Goal: Task Accomplishment & Management: Complete application form

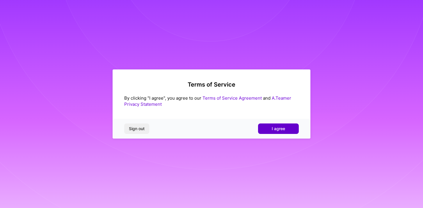
click at [287, 129] on button "I agree" at bounding box center [278, 129] width 41 height 10
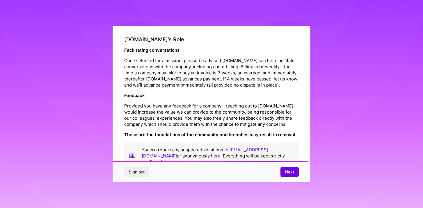
scroll to position [644, 0]
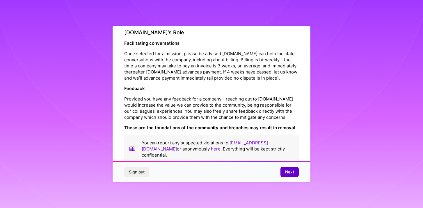
click at [292, 175] on button "Next" at bounding box center [289, 172] width 18 height 10
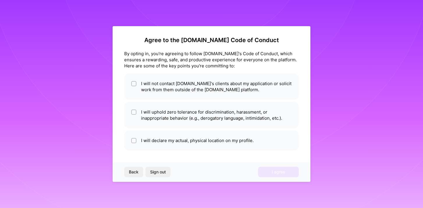
scroll to position [1, 0]
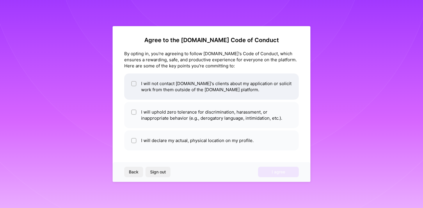
click at [240, 86] on li "I will not contact [DOMAIN_NAME]'s clients about my application or solicit work…" at bounding box center [211, 87] width 175 height 26
checkbox input "true"
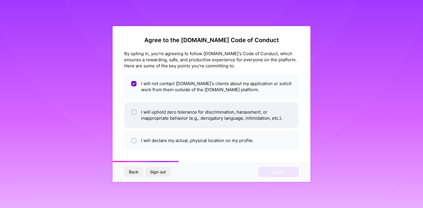
click at [234, 111] on li "I will uphold zero tolerance for discrimination, harassment, or inappropriate b…" at bounding box center [211, 115] width 175 height 26
checkbox input "true"
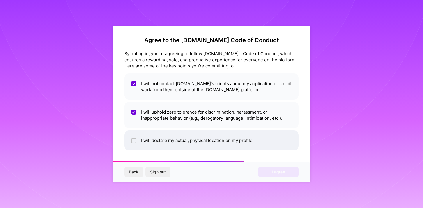
click at [240, 140] on li "I will declare my actual, physical location on my profile." at bounding box center [211, 141] width 175 height 20
checkbox input "true"
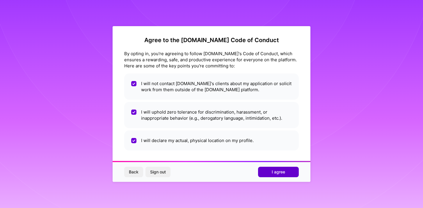
click at [285, 174] on span "I agree" at bounding box center [278, 172] width 13 height 6
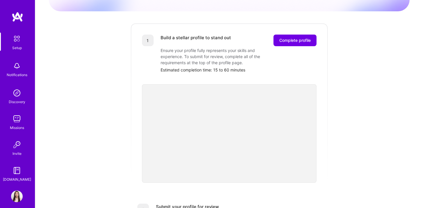
scroll to position [2, 0]
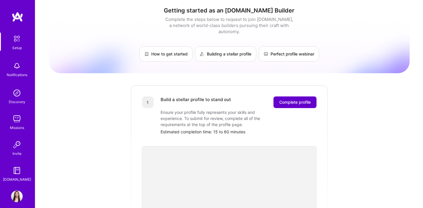
click at [296, 99] on span "Complete profile" at bounding box center [294, 102] width 31 height 6
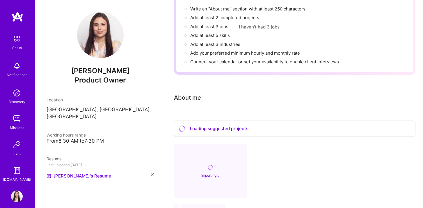
scroll to position [120, 0]
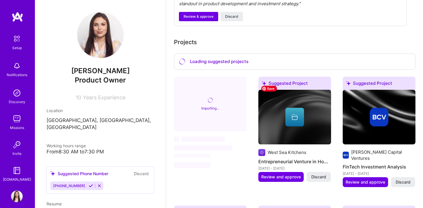
scroll to position [132, 0]
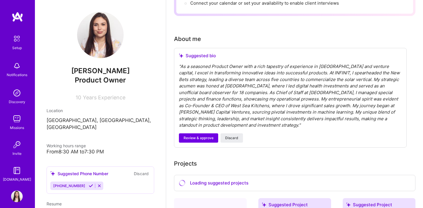
click at [217, 68] on div "" As a seasoned Product Owner with a rich tapestry of experience in fintech and…" at bounding box center [290, 95] width 223 height 65
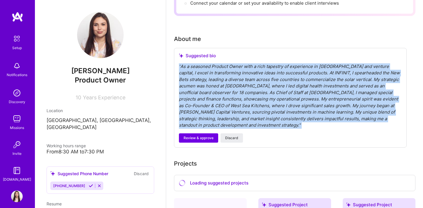
click at [217, 68] on div "" As a seasoned Product Owner with a rich tapestry of experience in fintech and…" at bounding box center [290, 95] width 223 height 65
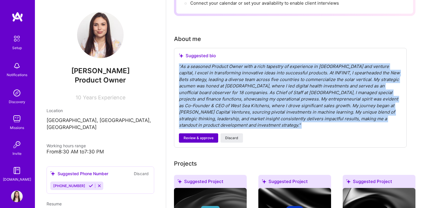
click at [205, 136] on span "Review & approve" at bounding box center [199, 138] width 30 height 5
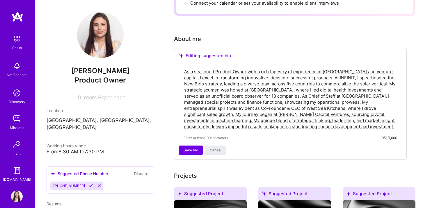
click at [236, 82] on textarea "As a seasoned Product Owner with a rich tapestry of experience in fintech and v…" at bounding box center [291, 99] width 214 height 62
click at [283, 109] on textarea "As a seasoned Product Owner with a rich tapestry of experience in fintech and v…" at bounding box center [291, 99] width 214 height 62
click at [303, 71] on textarea "As a seasoned Product Owner with a rich tapestry of experience in fintech and v…" at bounding box center [291, 99] width 214 height 62
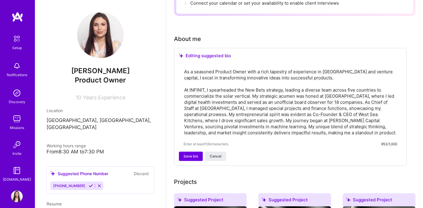
click at [251, 90] on textarea "As a seasoned Product Owner with a rich tapestry of experience in fintech and v…" at bounding box center [291, 102] width 214 height 68
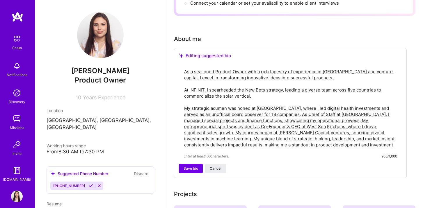
click at [287, 107] on textarea "As a seasoned Product Owner with a rich tapestry of experience in fintech and v…" at bounding box center [291, 108] width 214 height 81
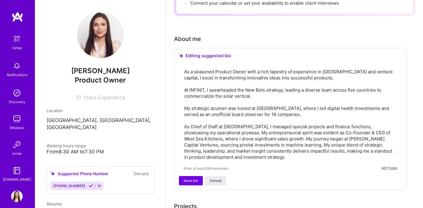
click at [229, 126] on textarea "As a seasoned Product Owner with a rich tapestry of experience in fintech and v…" at bounding box center [291, 114] width 214 height 93
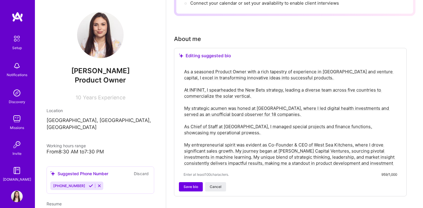
click at [236, 145] on textarea "As a seasoned Product Owner with a rich tapestry of experience in fintech and v…" at bounding box center [291, 117] width 214 height 99
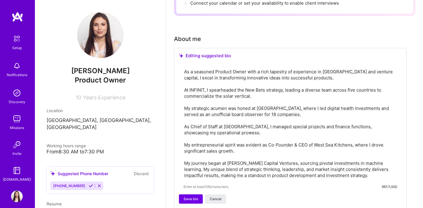
click at [189, 121] on textarea "As a seasoned Product Owner with a rich tapestry of experience in fintech and v…" at bounding box center [291, 123] width 214 height 111
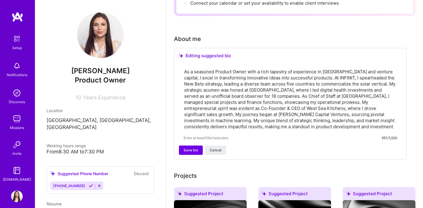
click at [226, 107] on textarea "As a seasoned Product Owner with a rich tapestry of experience in fintech and v…" at bounding box center [291, 99] width 214 height 62
click at [315, 75] on textarea "As a seasoned Product Owner with a rich tapestry of experience in fintech and v…" at bounding box center [291, 99] width 214 height 62
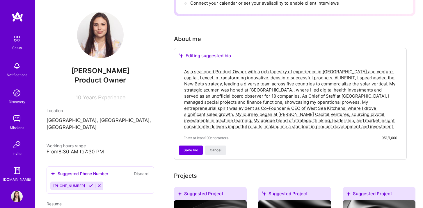
click at [315, 75] on textarea "As a seasoned Product Owner with a rich tapestry of experience in fintech and v…" at bounding box center [291, 99] width 214 height 62
paste textarea "I’m a Product Owner and strategic operator with a track record of turning bold …"
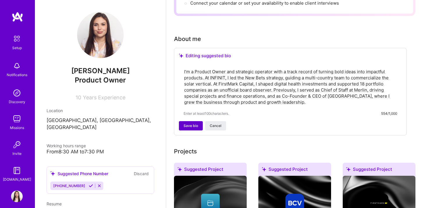
type textarea "I’m a Product Owner and strategic operator with a track record of turning bold …"
click at [194, 123] on span "Save bio" at bounding box center [191, 125] width 15 height 5
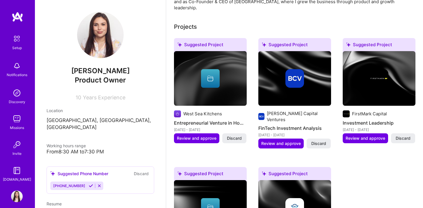
scroll to position [0, 0]
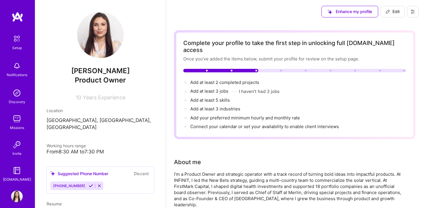
click at [89, 184] on icon at bounding box center [91, 186] width 4 height 4
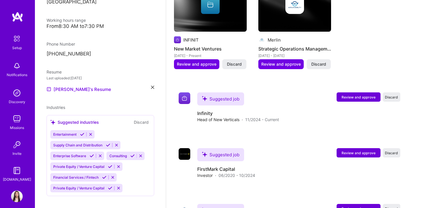
scroll to position [455, 0]
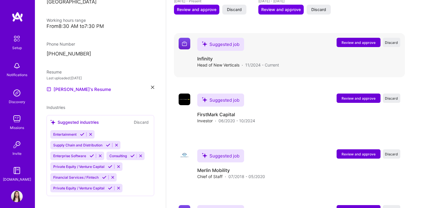
click at [359, 40] on span "Review and approve" at bounding box center [359, 42] width 34 height 5
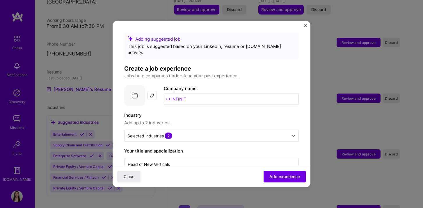
click at [182, 93] on input "INFINIT" at bounding box center [231, 99] width 135 height 12
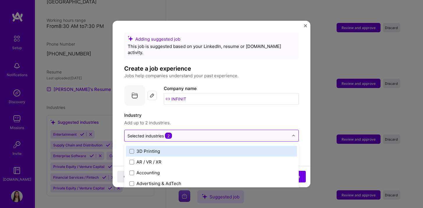
click at [154, 133] on div "Selected industries 2" at bounding box center [149, 136] width 45 height 6
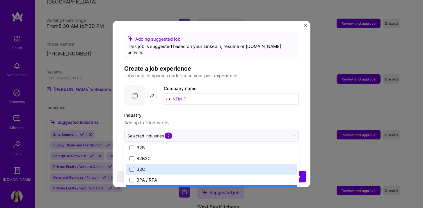
scroll to position [160, 0]
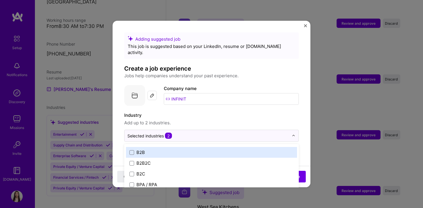
click at [160, 150] on label "B2B" at bounding box center [211, 153] width 164 height 6
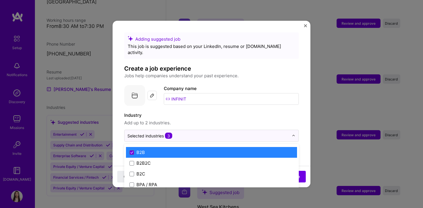
click at [161, 158] on div "B2B2C" at bounding box center [211, 163] width 171 height 11
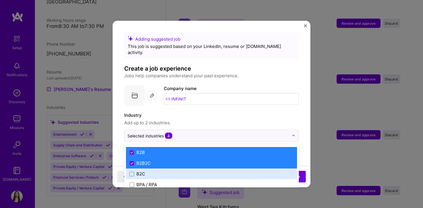
click at [162, 171] on label "B2C" at bounding box center [211, 174] width 164 height 6
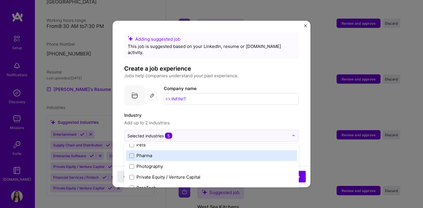
scroll to position [1000, 0]
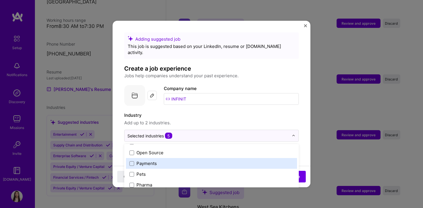
click at [162, 162] on div "Payments" at bounding box center [211, 163] width 171 height 11
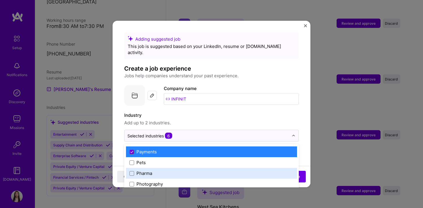
scroll to position [1011, 0]
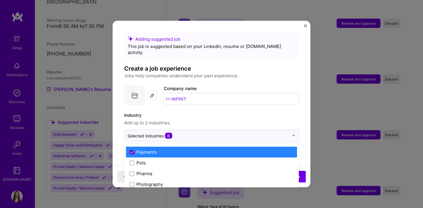
click at [164, 149] on label "Payments" at bounding box center [211, 152] width 164 height 6
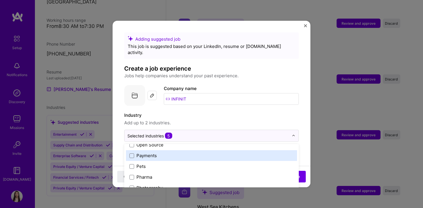
click at [168, 153] on label "Payments" at bounding box center [211, 156] width 164 height 6
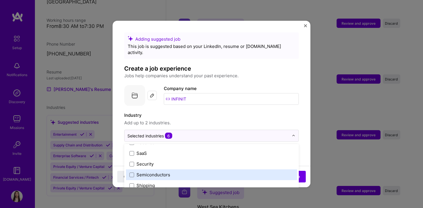
scroll to position [1160, 0]
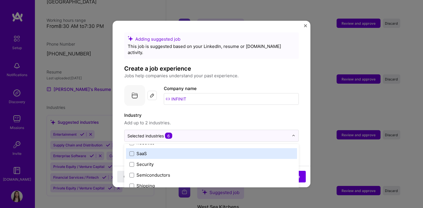
click at [169, 151] on div "SaaS" at bounding box center [211, 153] width 171 height 11
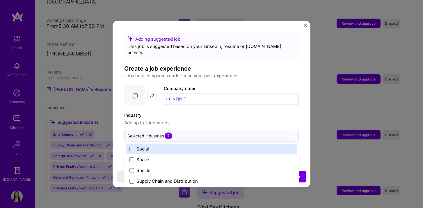
scroll to position [1208, 0]
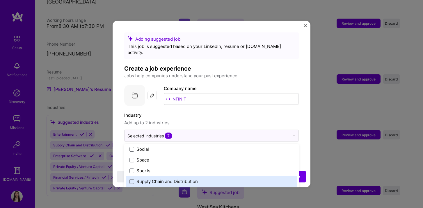
click at [266, 176] on div "Supply Chain and Distribution" at bounding box center [211, 181] width 171 height 11
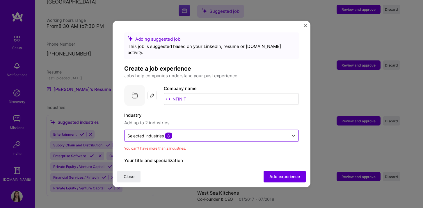
click at [272, 133] on div "Selected industries 8" at bounding box center [208, 135] width 167 height 11
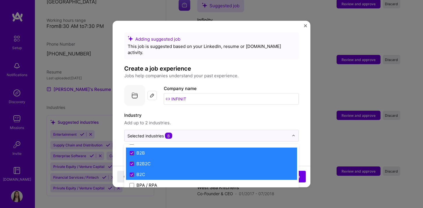
scroll to position [160, 0]
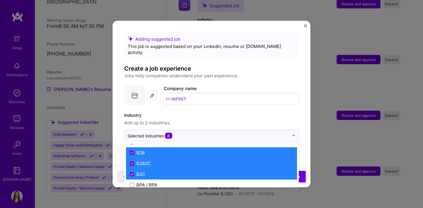
click at [237, 171] on label "B2C" at bounding box center [211, 174] width 164 height 6
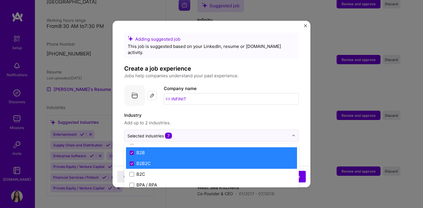
click at [169, 161] on label "B2B2C" at bounding box center [211, 164] width 164 height 6
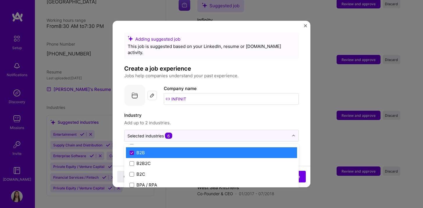
click at [163, 151] on div "B2B" at bounding box center [211, 153] width 171 height 11
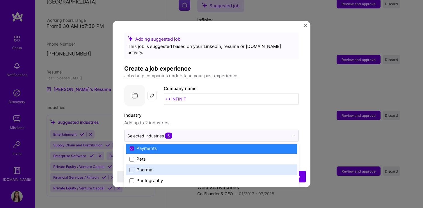
scroll to position [1014, 0]
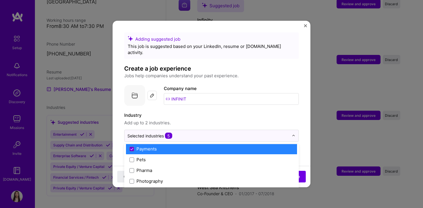
click at [188, 146] on label "Payments" at bounding box center [211, 149] width 164 height 6
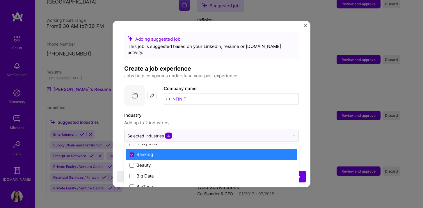
scroll to position [201, 0]
click at [227, 152] on label "Banking" at bounding box center [211, 155] width 164 height 6
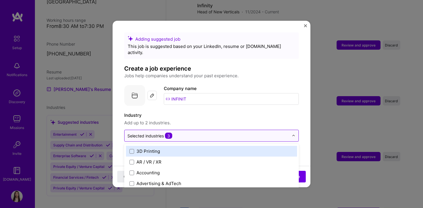
click at [250, 132] on div at bounding box center [207, 135] width 161 height 7
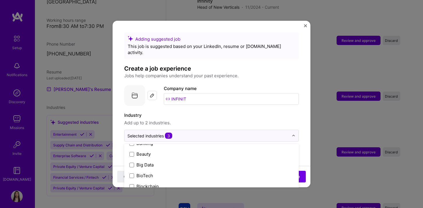
scroll to position [213, 0]
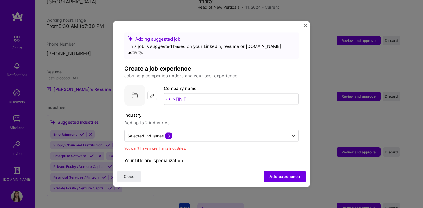
click at [246, 112] on label "Industry" at bounding box center [211, 115] width 175 height 7
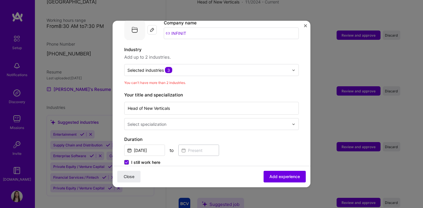
click at [187, 121] on div at bounding box center [208, 124] width 163 height 7
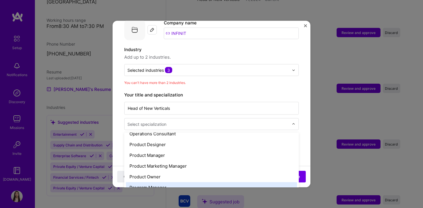
scroll to position [521, 0]
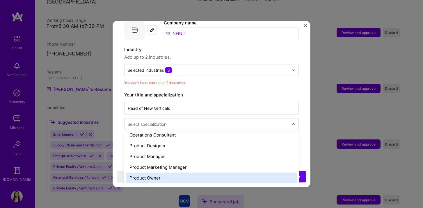
click at [176, 175] on div "Product Owner" at bounding box center [211, 178] width 171 height 11
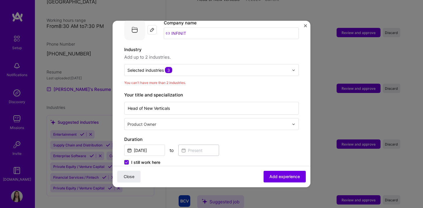
click at [248, 126] on div "Adding suggested job This job is suggested based on your LinkedIn, resume or A.…" at bounding box center [211, 193] width 175 height 452
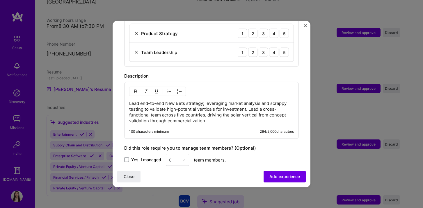
scroll to position [262, 0]
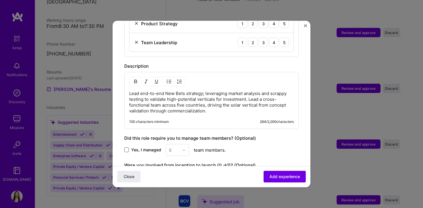
click at [126, 148] on span at bounding box center [126, 150] width 5 height 5
click at [0, 0] on input "Yes, I managed" at bounding box center [0, 0] width 0 height 0
click at [176, 147] on input "text" at bounding box center [174, 150] width 10 height 6
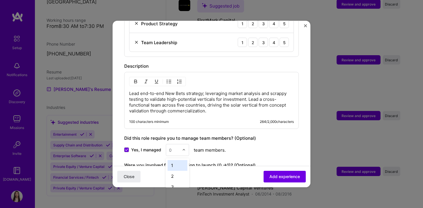
type input "9"
click at [170, 163] on div "9" at bounding box center [178, 165] width 20 height 11
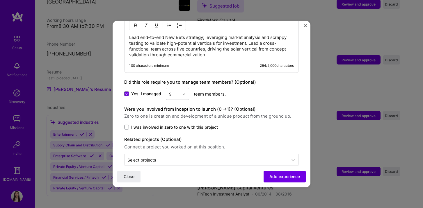
scroll to position [323, 0]
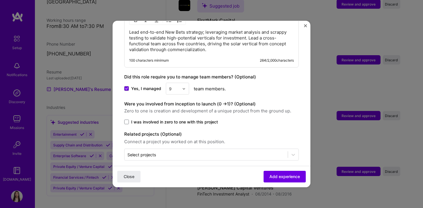
click at [159, 119] on span "I was involved in zero to one with this project" at bounding box center [174, 122] width 87 height 6
click at [0, 0] on input "I was involved in zero to one with this project" at bounding box center [0, 0] width 0 height 0
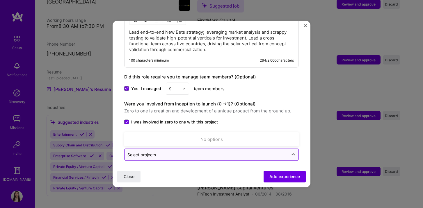
click at [172, 152] on input "text" at bounding box center [205, 155] width 157 height 6
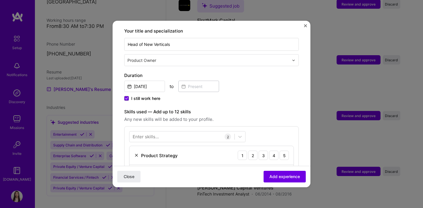
scroll to position [0, 0]
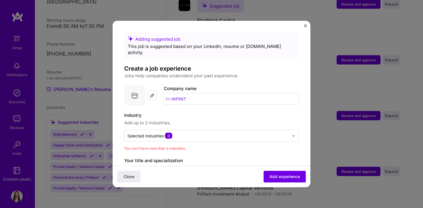
click at [152, 93] on img at bounding box center [152, 95] width 5 height 5
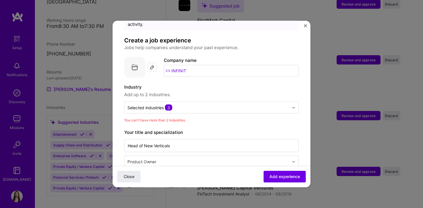
scroll to position [35, 0]
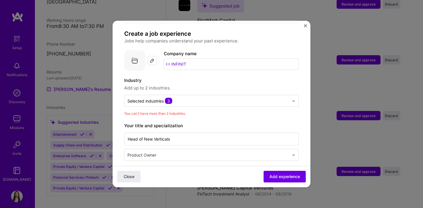
click at [175, 58] on input "INFINIT" at bounding box center [231, 64] width 135 height 12
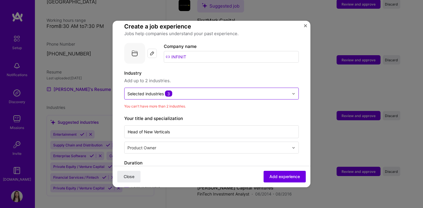
click at [177, 91] on input "text" at bounding box center [207, 94] width 161 height 6
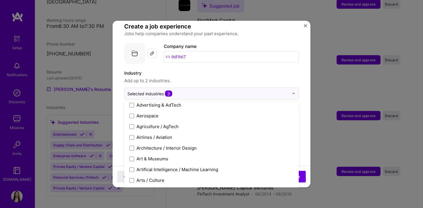
scroll to position [0, 0]
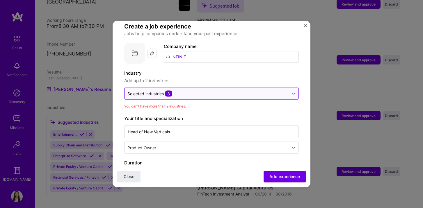
click at [168, 91] on span "3" at bounding box center [168, 94] width 7 height 6
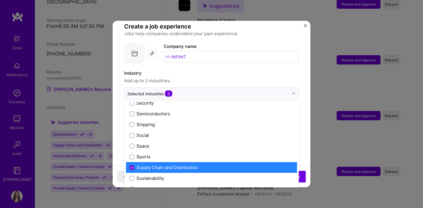
scroll to position [1180, 0]
click at [174, 164] on div "Supply Chain and Distribution" at bounding box center [166, 167] width 61 height 6
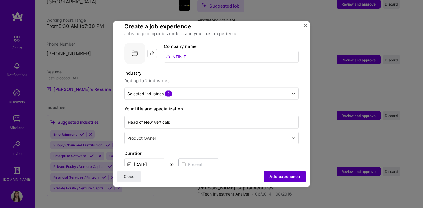
click at [284, 178] on span "Add experience" at bounding box center [284, 177] width 31 height 6
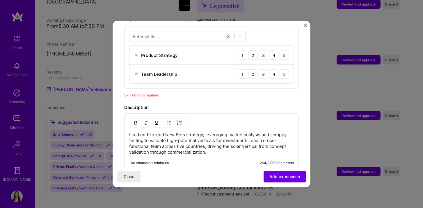
scroll to position [192, 0]
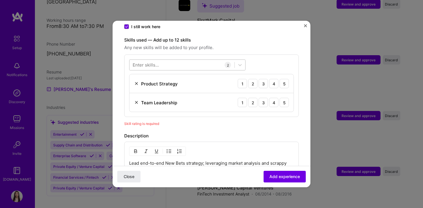
click at [161, 60] on div at bounding box center [181, 65] width 105 height 10
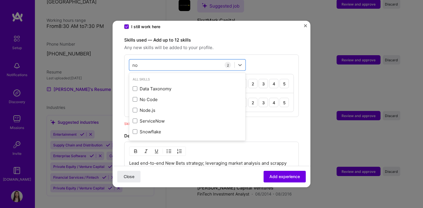
scroll to position [0, 0]
type input "n"
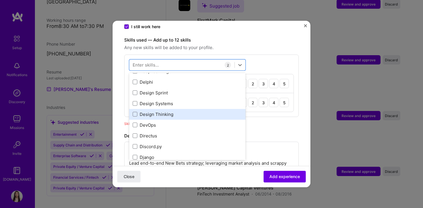
scroll to position [1060, 0]
click at [175, 112] on div "Design Thinking" at bounding box center [187, 115] width 109 height 6
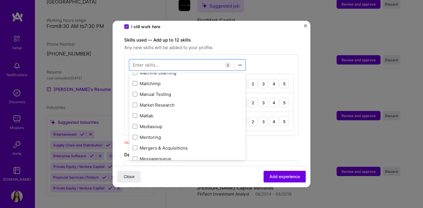
scroll to position [2120, 0]
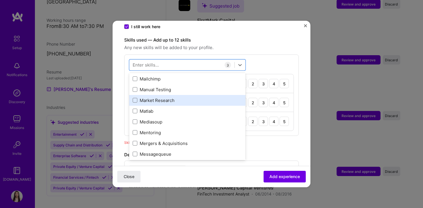
click at [183, 97] on div "Market Research" at bounding box center [187, 100] width 109 height 6
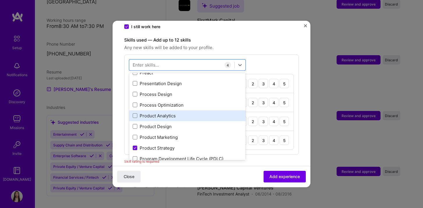
scroll to position [2642, 0]
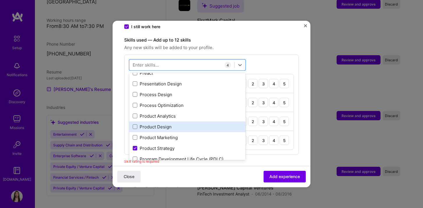
click at [186, 125] on div "Product Design" at bounding box center [187, 126] width 116 height 11
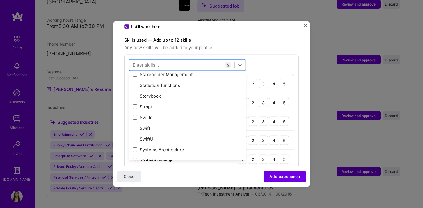
scroll to position [3432, 0]
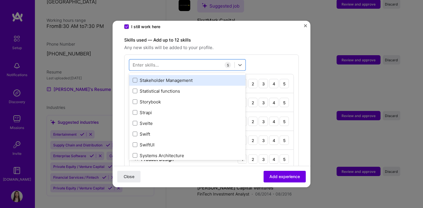
click at [185, 77] on div "Stakeholder Management" at bounding box center [187, 80] width 109 height 6
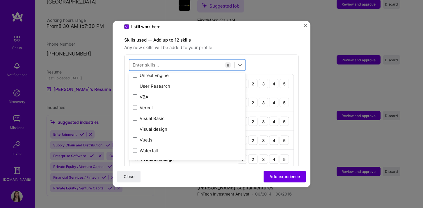
scroll to position [3740, 0]
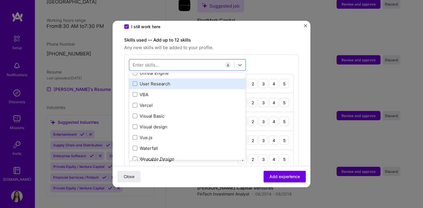
click at [188, 81] on div "User Research" at bounding box center [187, 83] width 116 height 11
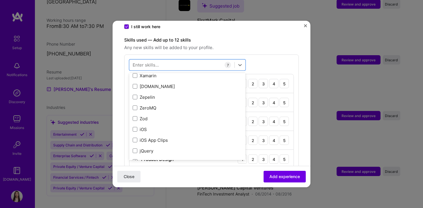
scroll to position [3996, 0]
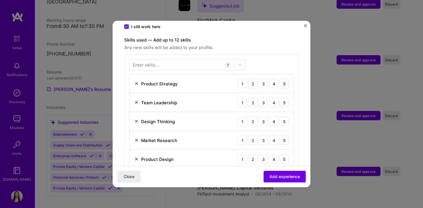
click at [271, 55] on div "Enter skills... 7 Product Strategy 1 2 3 4 5 Team Leadership 1 2 3 4 5 Design T…" at bounding box center [211, 133] width 175 height 157
click at [283, 79] on div "5" at bounding box center [284, 83] width 9 height 9
click at [284, 98] on div "5" at bounding box center [284, 102] width 9 height 9
click at [272, 117] on div "4" at bounding box center [273, 121] width 9 height 9
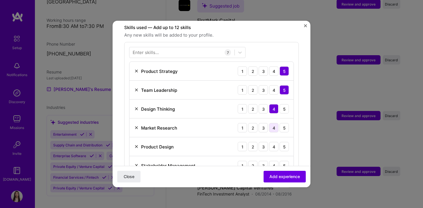
scroll to position [211, 0]
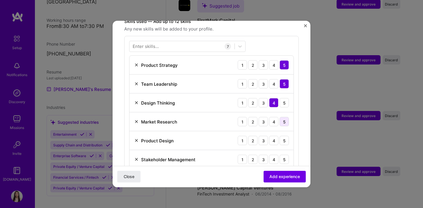
click at [285, 117] on div "5" at bounding box center [284, 121] width 9 height 9
click at [262, 137] on div "3" at bounding box center [263, 140] width 9 height 9
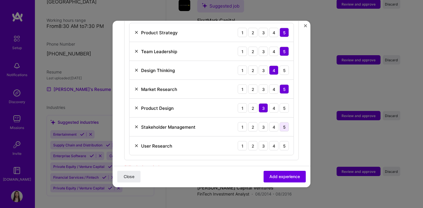
click at [283, 122] on div "5" at bounding box center [284, 126] width 9 height 9
click at [271, 141] on div "4" at bounding box center [273, 145] width 9 height 9
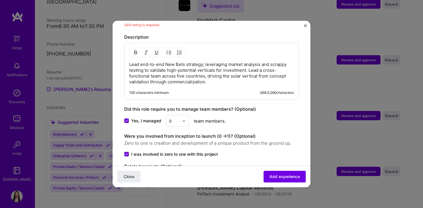
scroll to position [418, 0]
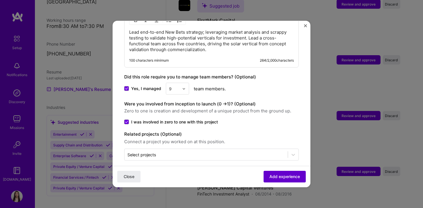
click at [287, 174] on span "Add experience" at bounding box center [284, 177] width 31 height 6
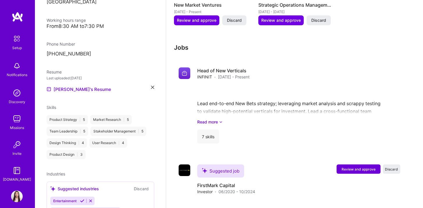
scroll to position [438, 0]
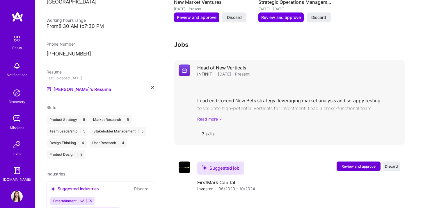
click at [214, 116] on link "Read more" at bounding box center [298, 119] width 203 height 6
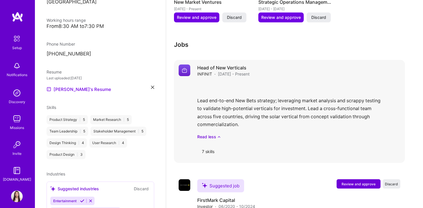
click at [182, 65] on img at bounding box center [185, 71] width 12 height 12
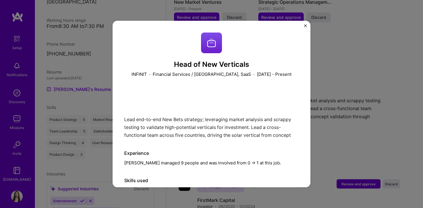
click at [307, 23] on div "Head of New Verticals INFINIT · Financial Services / Fintech, SaaS · November 2…" at bounding box center [212, 104] width 198 height 167
click at [304, 28] on button "Close" at bounding box center [305, 27] width 3 height 6
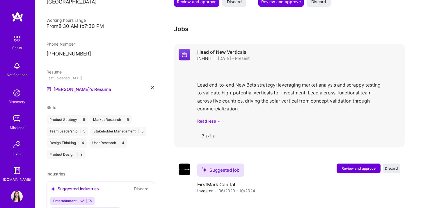
scroll to position [441, 0]
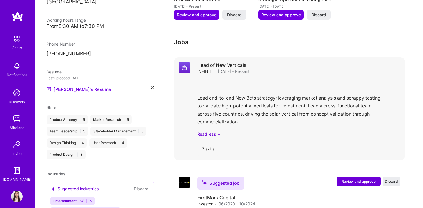
click at [324, 103] on div "Lead end-to-end New Bets strategy; leveraging market analysis and scrappy testi…" at bounding box center [298, 108] width 203 height 58
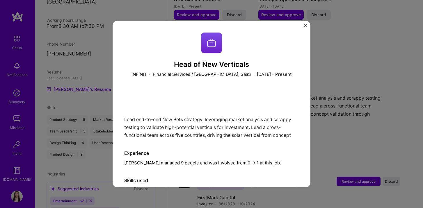
click at [356, 99] on div "Head of New Verticals INFINIT · Financial Services / Fintech, SaaS · November 2…" at bounding box center [211, 104] width 423 height 208
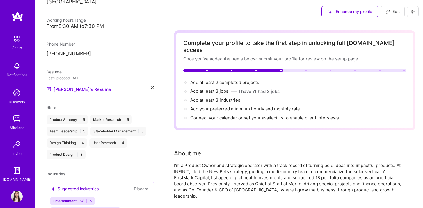
click at [398, 9] on span "Edit" at bounding box center [392, 12] width 14 height 6
select select "GB"
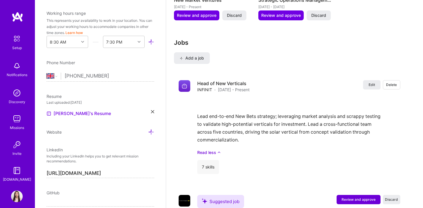
scroll to position [745, 0]
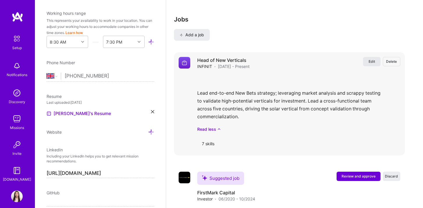
click at [372, 59] on span "Edit" at bounding box center [372, 61] width 6 height 5
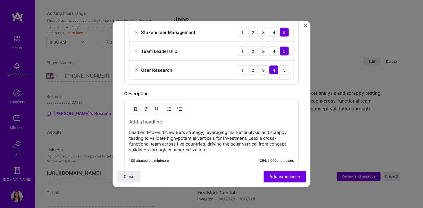
scroll to position [297, 0]
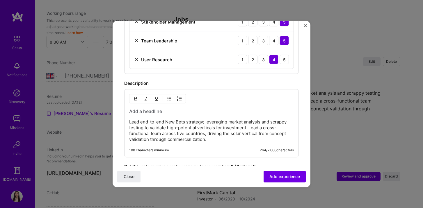
click at [129, 123] on p "Lead end-to-end New Bets strategy; leveraging market analysis and scrappy testi…" at bounding box center [211, 130] width 165 height 23
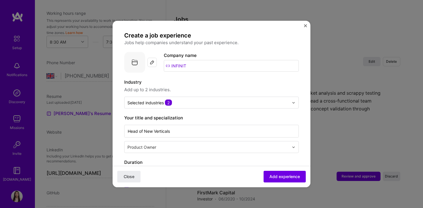
scroll to position [0, 0]
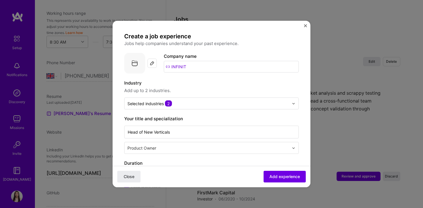
click at [151, 64] on img at bounding box center [152, 63] width 5 height 5
click at [150, 62] on div at bounding box center [152, 63] width 9 height 9
click at [297, 180] on span "Add experience" at bounding box center [284, 177] width 31 height 6
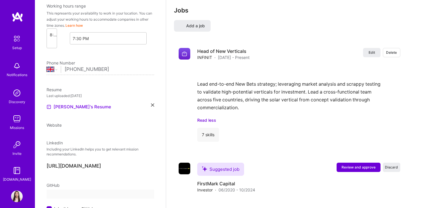
select select "GB"
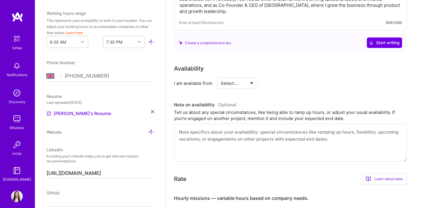
scroll to position [221, 0]
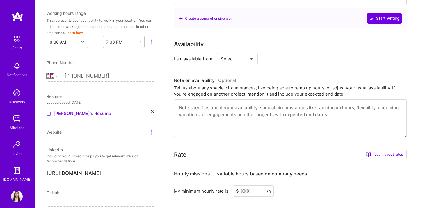
click at [238, 51] on select "Select... Right Now Future Date Not Available" at bounding box center [237, 58] width 33 height 15
select select "Future Date"
click at [221, 51] on select "Select... Right Now Future Date Not Available" at bounding box center [237, 58] width 33 height 15
click at [289, 43] on div "Availability I am available from Select... Right Now Future Date Not Available …" at bounding box center [290, 52] width 233 height 25
click at [289, 53] on input "Oct 13" at bounding box center [287, 58] width 29 height 11
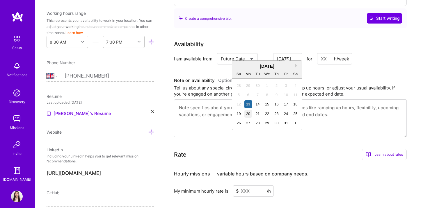
click at [247, 113] on div "20" at bounding box center [248, 114] width 8 height 8
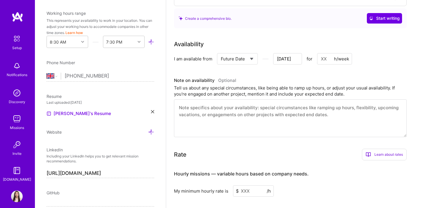
click at [329, 54] on input at bounding box center [334, 58] width 35 height 11
type input "Oct 18"
type input "4"
type input "Oct 17"
type input "40"
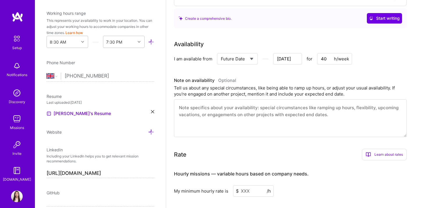
type input "Oct 16"
type input "4"
type input "Oct 15"
type input "Oct 14"
type input "5"
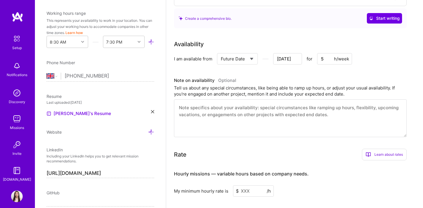
type input "Oct 13"
type input "50"
click at [384, 53] on div "I am available from Select... Right Now Future Date Not Available Oct 13 for 50…" at bounding box center [290, 58] width 233 height 11
click at [325, 91] on div "Note on availability Optional Tell us about any special circumstances, like bei…" at bounding box center [290, 106] width 233 height 61
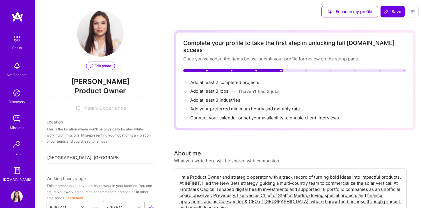
scroll to position [0, 0]
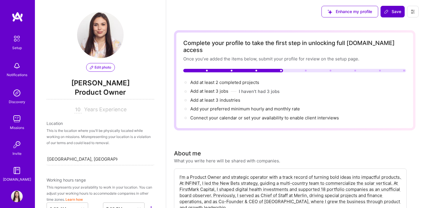
click at [392, 15] on button "Save" at bounding box center [393, 12] width 24 height 12
type input "Oct 12"
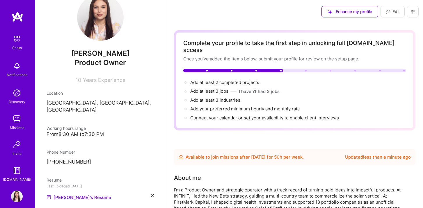
click at [97, 104] on p "[GEOGRAPHIC_DATA], [GEOGRAPHIC_DATA], [GEOGRAPHIC_DATA]" at bounding box center [101, 107] width 108 height 14
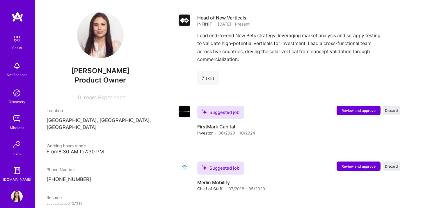
scroll to position [483, 0]
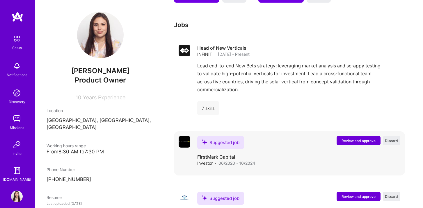
click at [367, 138] on span "Review and approve" at bounding box center [359, 140] width 34 height 5
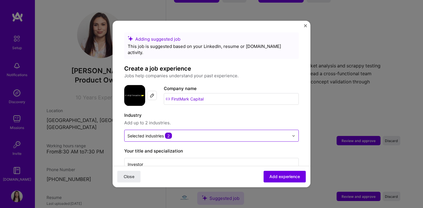
scroll to position [43, 0]
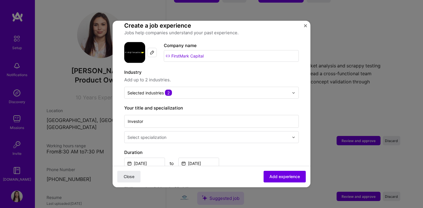
click at [186, 94] on div "Adding suggested job This job is suggested based on your LinkedIn, resume or A.…" at bounding box center [211, 190] width 175 height 400
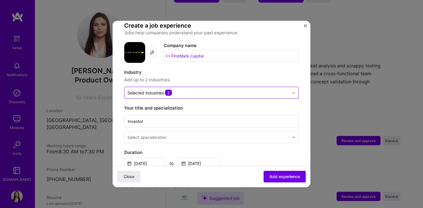
click at [184, 90] on input "text" at bounding box center [207, 93] width 161 height 6
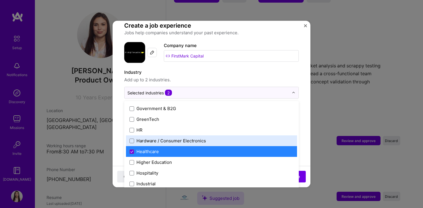
scroll to position [689, 0]
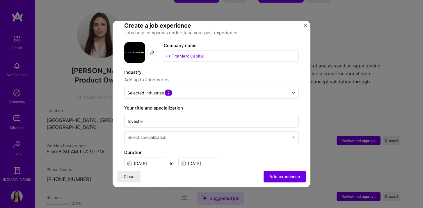
click at [306, 102] on form "Adding suggested job This job is suggested based on your LinkedIn, resume or A.…" at bounding box center [212, 206] width 198 height 433
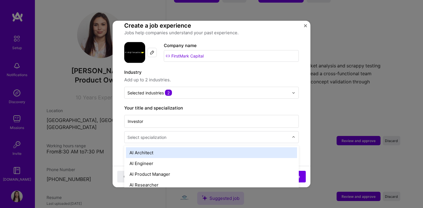
click at [226, 134] on input "text" at bounding box center [208, 137] width 163 height 6
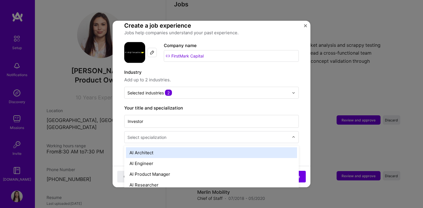
click at [270, 97] on div "Adding suggested job This job is suggested based on your LinkedIn, resume or A.…" at bounding box center [211, 190] width 175 height 400
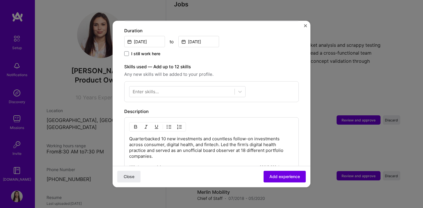
scroll to position [170, 0]
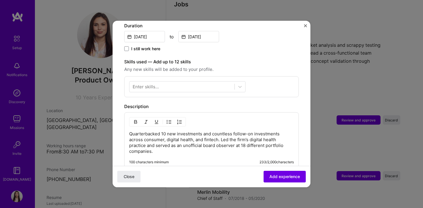
click at [148, 84] on div "Enter skills..." at bounding box center [146, 87] width 26 height 6
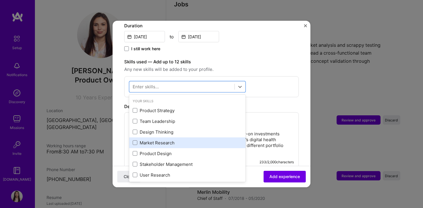
click at [145, 140] on div "Market Research" at bounding box center [187, 143] width 109 height 6
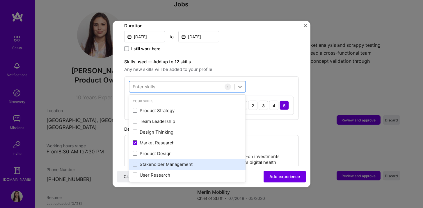
click at [150, 161] on div "Stakeholder Management" at bounding box center [187, 164] width 109 height 6
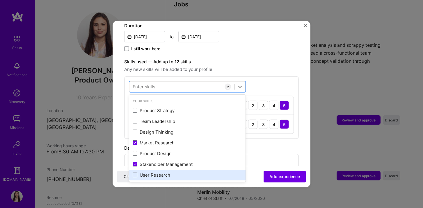
click at [147, 172] on div "User Research" at bounding box center [187, 175] width 109 height 6
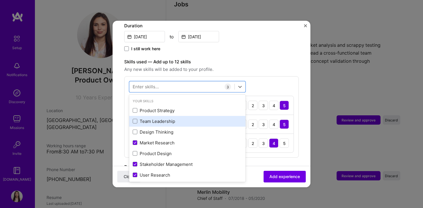
click at [162, 118] on div "Team Leadership" at bounding box center [187, 121] width 109 height 6
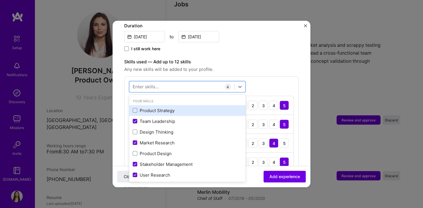
click at [164, 107] on div "Product Strategy" at bounding box center [187, 110] width 109 height 6
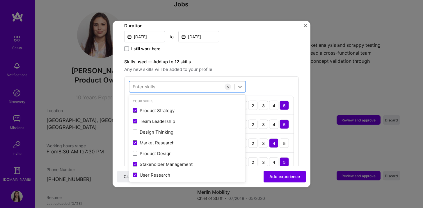
click at [253, 77] on div "option Product Strategy, selected. option Product Strategy selected, 0 of 2. 37…" at bounding box center [211, 136] width 175 height 119
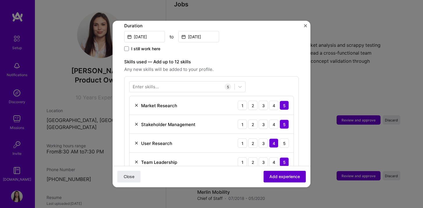
click at [289, 177] on span "Add experience" at bounding box center [284, 177] width 31 height 6
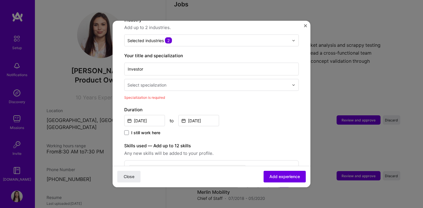
scroll to position [76, 0]
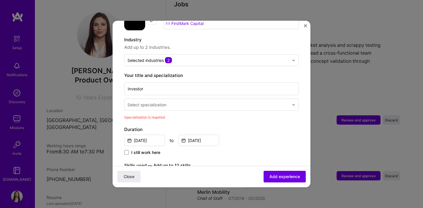
click at [232, 102] on input "text" at bounding box center [208, 105] width 163 height 6
type input "i"
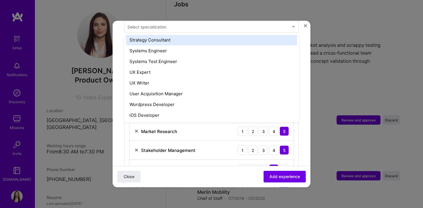
scroll to position [155, 0]
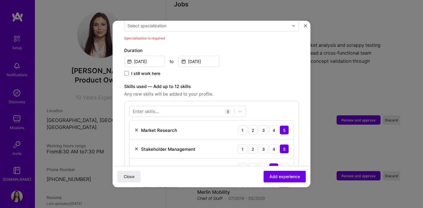
click at [305, 115] on form "Adding suggested job This job is suggested based on your LinkedIn, resume or A.…" at bounding box center [212, 148] width 198 height 541
click at [289, 178] on span "Add experience" at bounding box center [284, 177] width 31 height 6
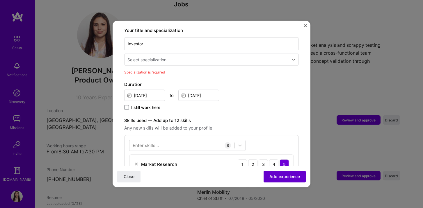
scroll to position [121, 0]
click at [229, 57] on input "text" at bounding box center [208, 60] width 163 height 6
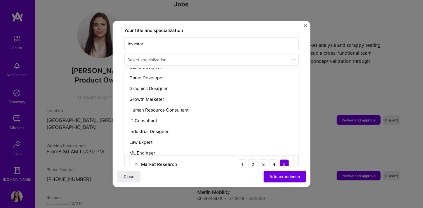
scroll to position [317, 0]
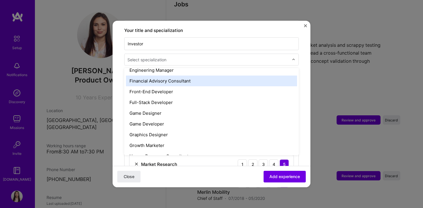
click at [217, 76] on div "Financial Advisory Consultant" at bounding box center [211, 81] width 171 height 11
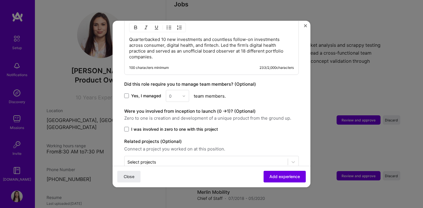
scroll to position [370, 0]
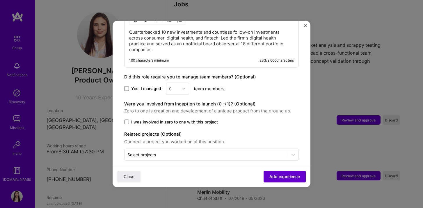
click at [292, 181] on button "Add experience" at bounding box center [285, 177] width 42 height 12
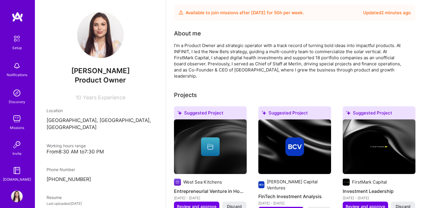
scroll to position [0, 0]
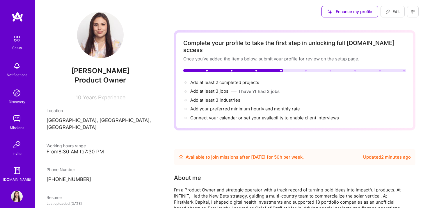
click at [415, 9] on button at bounding box center [413, 12] width 12 height 12
click at [403, 23] on button "Settings" at bounding box center [397, 24] width 44 height 15
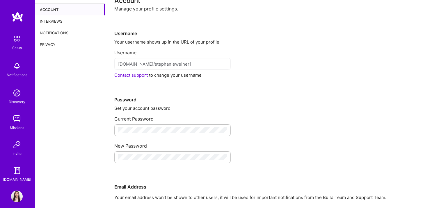
scroll to position [13, 0]
click at [159, 60] on div "platform.a.team/stephanieweiner1" at bounding box center [172, 64] width 116 height 12
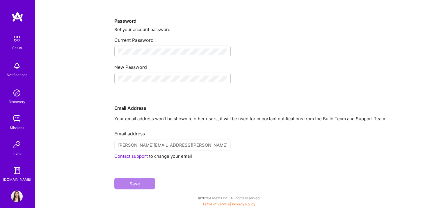
scroll to position [0, 0]
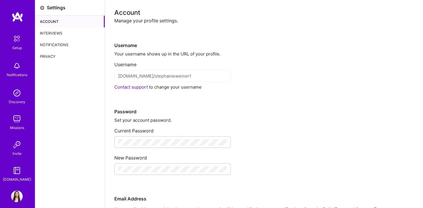
click at [55, 36] on div "Interviews" at bounding box center [70, 33] width 70 height 12
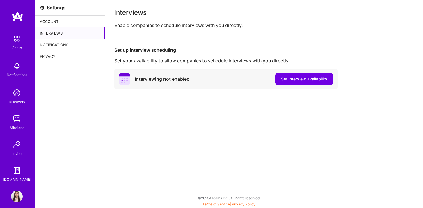
click at [58, 49] on div "Notifications" at bounding box center [70, 45] width 70 height 12
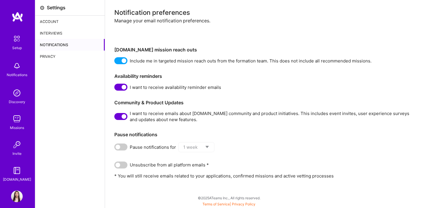
click at [59, 56] on div "Privacy" at bounding box center [70, 57] width 70 height 12
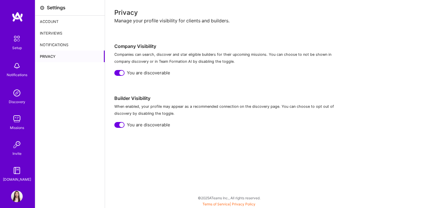
click at [121, 72] on div at bounding box center [121, 73] width 5 height 5
click at [124, 125] on div at bounding box center [119, 125] width 10 height 6
click at [19, 174] on img at bounding box center [17, 171] width 12 height 12
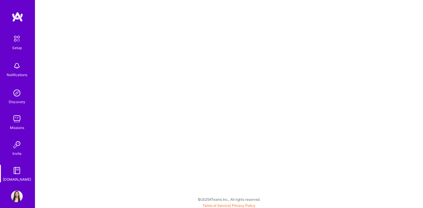
click at [20, 117] on img at bounding box center [17, 119] width 12 height 12
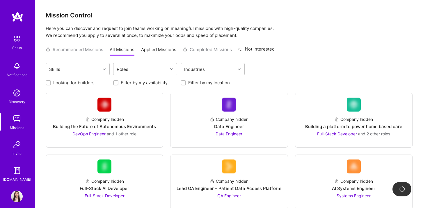
click at [61, 82] on label "Looking for builders" at bounding box center [73, 83] width 41 height 6
click at [51, 82] on input "Looking for builders" at bounding box center [49, 83] width 4 height 4
checkbox input "true"
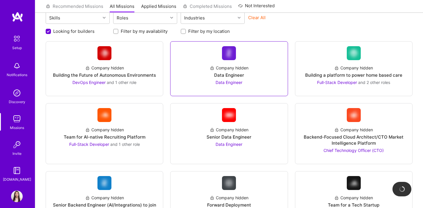
scroll to position [16, 0]
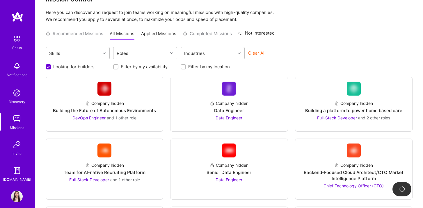
click at [208, 66] on label "Filter by my location" at bounding box center [209, 67] width 42 height 6
click at [186, 66] on input "Filter by my location" at bounding box center [184, 67] width 4 height 4
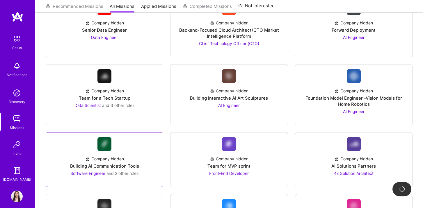
scroll to position [214, 0]
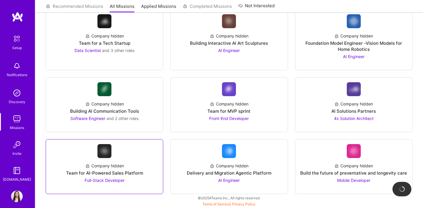
click at [139, 174] on div "Team for AI-Powered Sales Platform" at bounding box center [104, 173] width 77 height 6
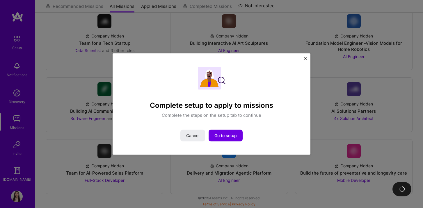
click at [303, 60] on div "Complete setup to apply to missions Complete the steps on the setup tab to cont…" at bounding box center [212, 105] width 198 height 102
click at [301, 62] on div "Complete setup to apply to missions Complete the steps on the setup tab to cont…" at bounding box center [212, 105] width 198 height 102
click at [306, 58] on img "Close" at bounding box center [305, 58] width 3 height 3
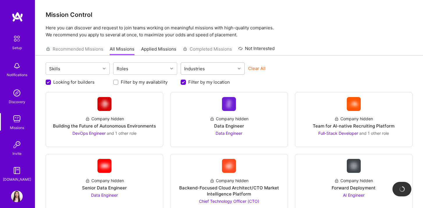
scroll to position [0, 0]
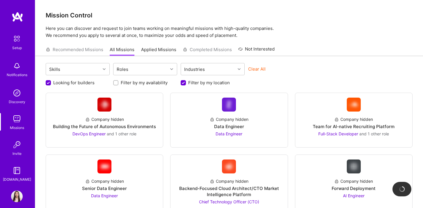
click at [184, 84] on input "Filter by my location" at bounding box center [183, 83] width 5 height 5
checkbox input "false"
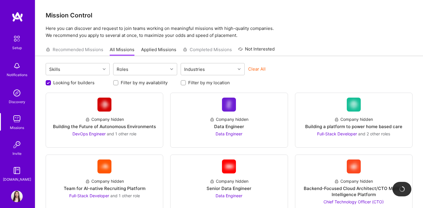
click at [51, 83] on input "Looking for builders" at bounding box center [48, 83] width 5 height 5
checkbox input "false"
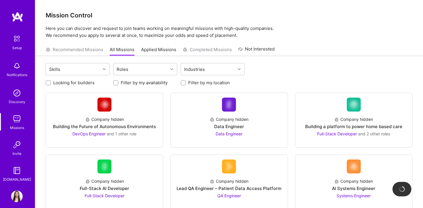
click at [196, 81] on label "Filter by my location" at bounding box center [209, 83] width 42 height 6
click at [186, 81] on input "Filter by my location" at bounding box center [184, 83] width 4 height 4
checkbox input "true"
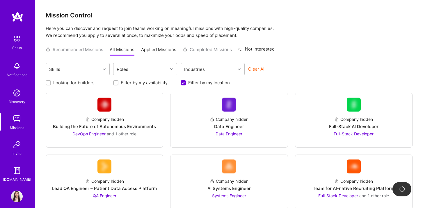
click at [166, 47] on link "Applied Missions" at bounding box center [158, 52] width 35 height 10
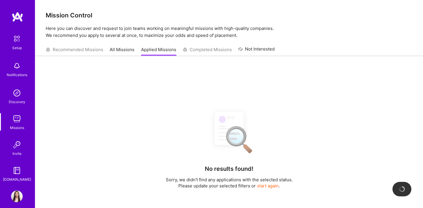
click at [122, 54] on link "All Missions" at bounding box center [122, 52] width 25 height 10
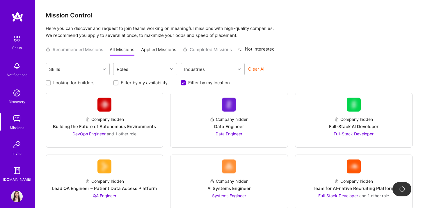
click at [83, 51] on div "Recommended Missions All Missions Applied Missions Completed Missions Not Inter…" at bounding box center [160, 49] width 229 height 13
click at [19, 91] on img at bounding box center [17, 93] width 12 height 12
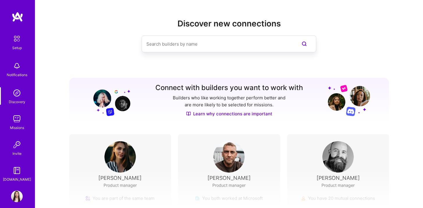
scroll to position [70, 0]
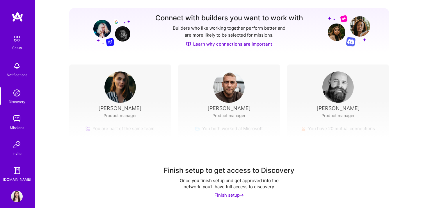
click at [16, 148] on img at bounding box center [17, 145] width 12 height 12
